Goal: Task Accomplishment & Management: Use online tool/utility

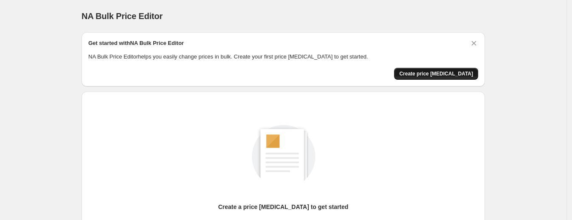
click at [473, 75] on span "Create price change job" at bounding box center [436, 73] width 74 height 7
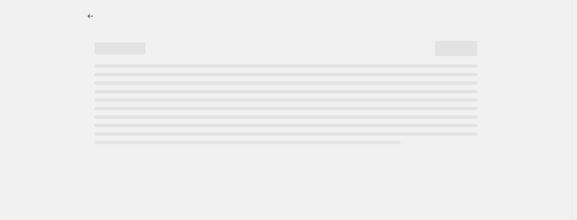
select select "percentage"
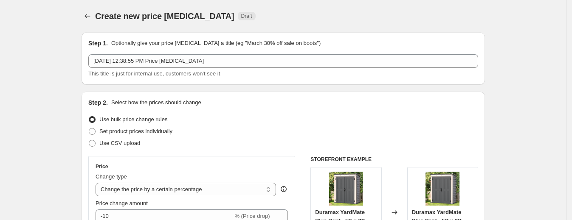
scroll to position [159, 0]
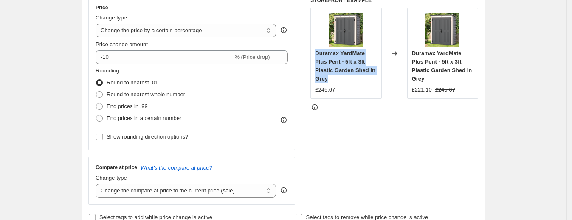
drag, startPoint x: 345, startPoint y: 78, endPoint x: 314, endPoint y: 54, distance: 40.0
click at [314, 54] on div "Duramax YardMate Plus Pent - 5ft x 3ft Plastic Garden Shed in Grey £245.67" at bounding box center [345, 53] width 71 height 91
copy span "Duramax YardMate Plus Pent - 5ft x 3ft Plastic Garden Shed in Grey"
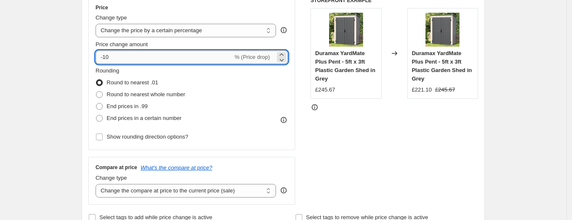
drag, startPoint x: 107, startPoint y: 59, endPoint x: 122, endPoint y: 56, distance: 15.1
click at [122, 56] on input "-10" at bounding box center [163, 58] width 137 height 14
type input "-1"
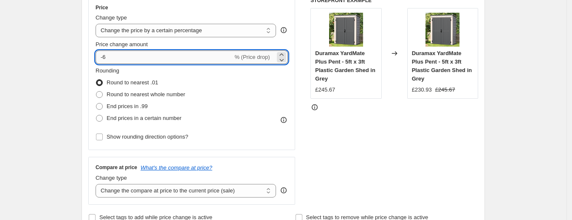
click at [114, 56] on input "-6" at bounding box center [163, 58] width 137 height 14
click at [105, 56] on input "-6" at bounding box center [163, 58] width 137 height 14
drag, startPoint x: 105, startPoint y: 54, endPoint x: 111, endPoint y: 54, distance: 5.5
click at [111, 54] on input "-6" at bounding box center [163, 58] width 137 height 14
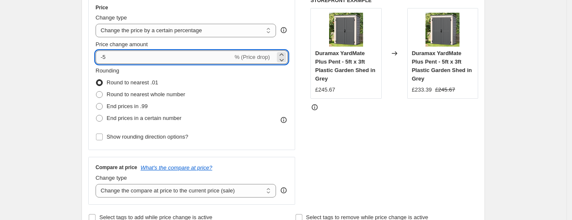
drag, startPoint x: 106, startPoint y: 56, endPoint x: 111, endPoint y: 56, distance: 5.5
click at [111, 56] on input "-5" at bounding box center [163, 58] width 137 height 14
type input "-10"
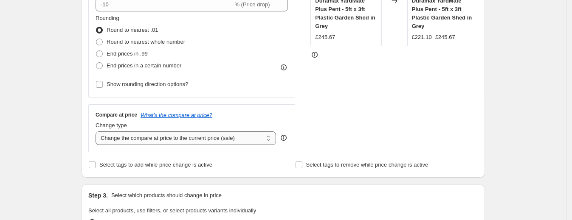
click at [154, 134] on select "Change the compare at price to the current price (sale) Change the compare at p…" at bounding box center [185, 139] width 180 height 14
select select "remove"
click at [98, 132] on select "Change the compare at price to the current price (sale) Change the compare at p…" at bounding box center [185, 139] width 180 height 14
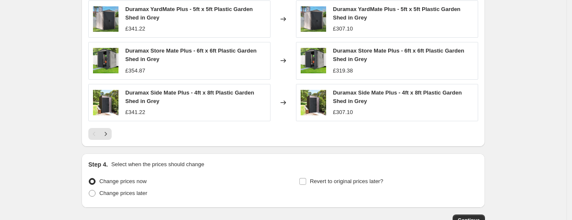
scroll to position [640, 0]
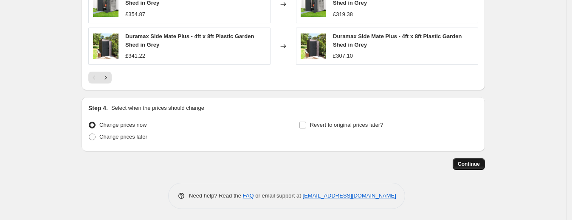
click at [478, 163] on span "Continue" at bounding box center [469, 164] width 22 height 7
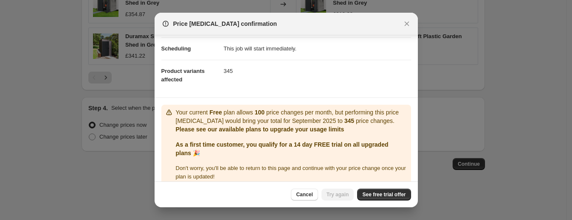
scroll to position [84, 0]
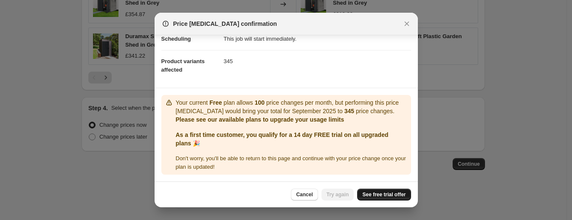
click at [380, 193] on span "See free trial offer" at bounding box center [383, 194] width 43 height 7
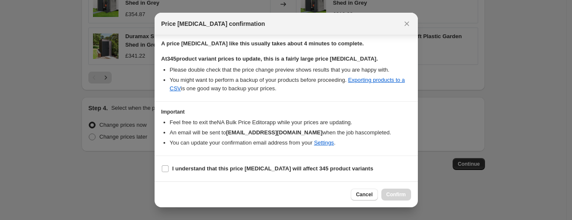
scroll to position [139, 0]
click at [220, 168] on b "I understand that this price change job will affect 345 product variants" at bounding box center [272, 169] width 201 height 6
click at [168, 168] on input "I understand that this price change job will affect 345 product variants" at bounding box center [165, 169] width 7 height 7
checkbox input "true"
click at [397, 193] on span "Confirm" at bounding box center [396, 194] width 20 height 7
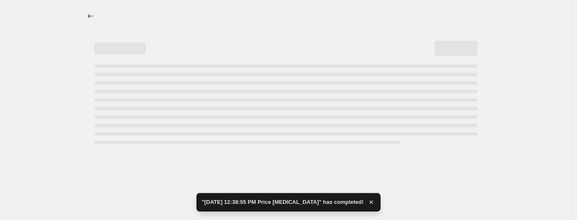
select select "percentage"
select select "remove"
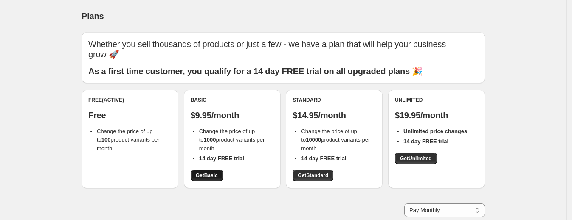
click at [208, 174] on span "Get Basic" at bounding box center [207, 175] width 22 height 7
